Goal: Find specific page/section: Find specific page/section

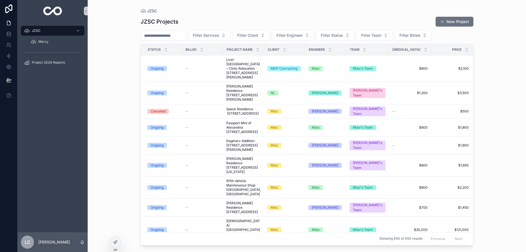
click at [159, 37] on input "scrollable content" at bounding box center [163, 36] width 45 height 8
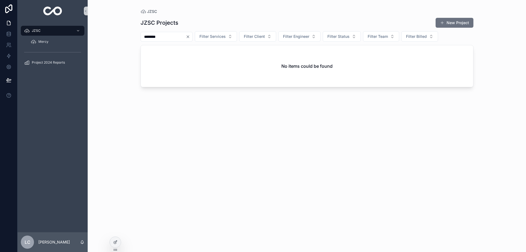
click at [153, 37] on input "********" at bounding box center [163, 37] width 45 height 8
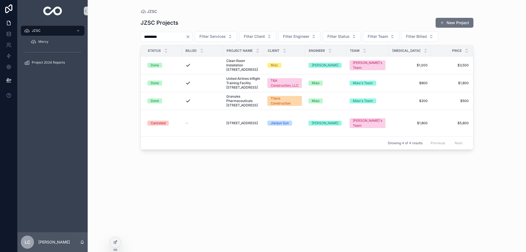
type input "*********"
click at [190, 36] on icon "Clear" at bounding box center [188, 37] width 4 height 4
